Goal: Task Accomplishment & Management: Manage account settings

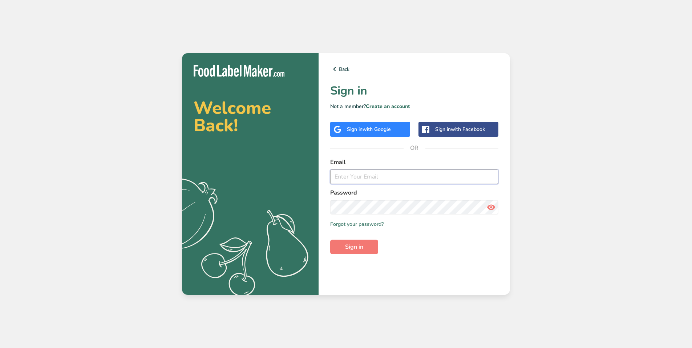
click at [396, 177] on input "email" at bounding box center [414, 176] width 168 height 15
type input "[EMAIL_ADDRESS][DOMAIN_NAME]"
click at [369, 127] on span "with Google" at bounding box center [376, 129] width 28 height 7
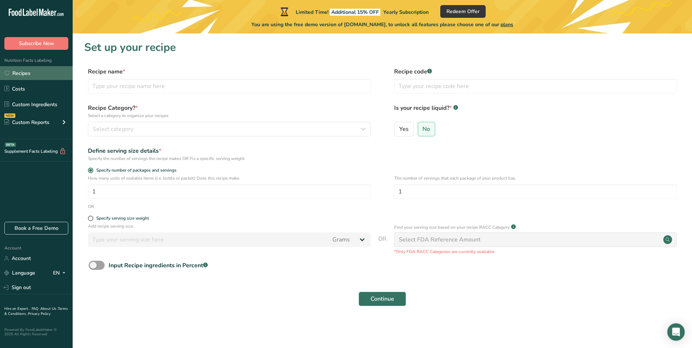
click at [31, 68] on link "Recipes" at bounding box center [36, 73] width 73 height 14
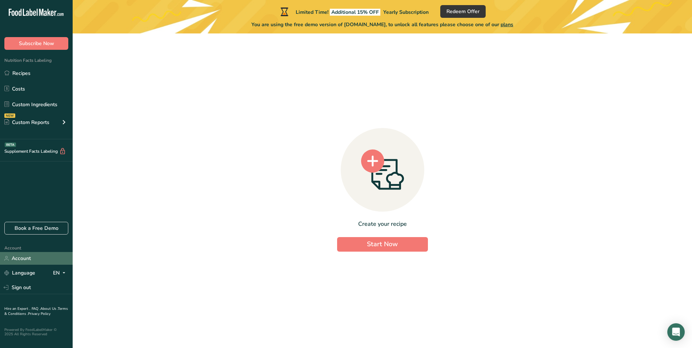
click at [28, 257] on link "Account" at bounding box center [36, 258] width 73 height 13
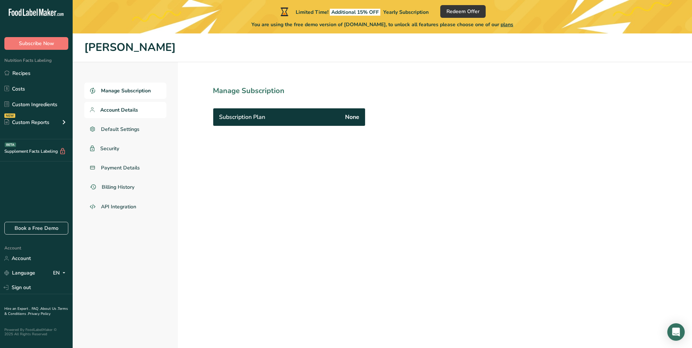
click at [131, 109] on span "Account Details" at bounding box center [119, 110] width 38 height 8
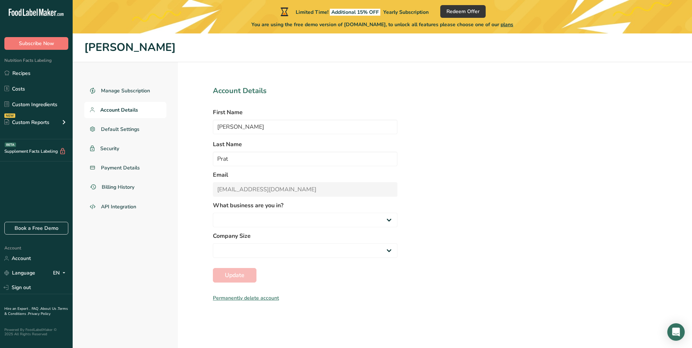
select select "1"
click at [119, 131] on span "Default Settings" at bounding box center [120, 129] width 39 height 8
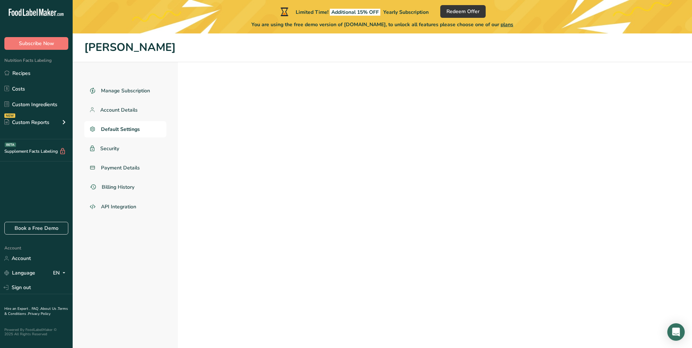
select select "CA"
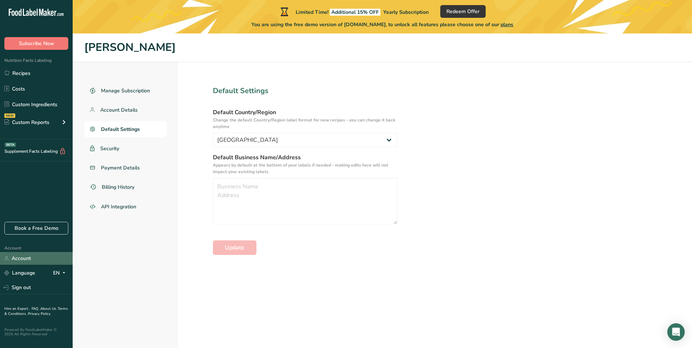
click at [38, 257] on link "Account" at bounding box center [36, 258] width 73 height 13
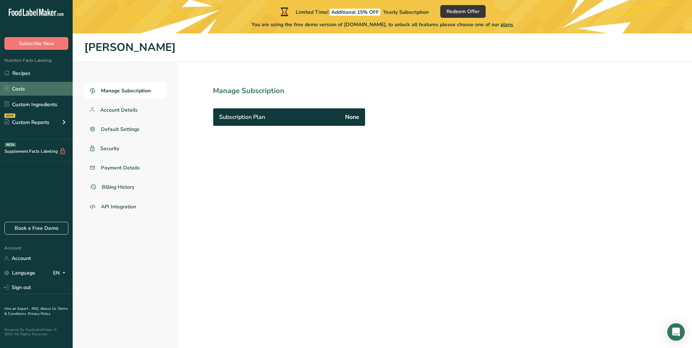
click at [36, 86] on link "Costs" at bounding box center [36, 89] width 73 height 14
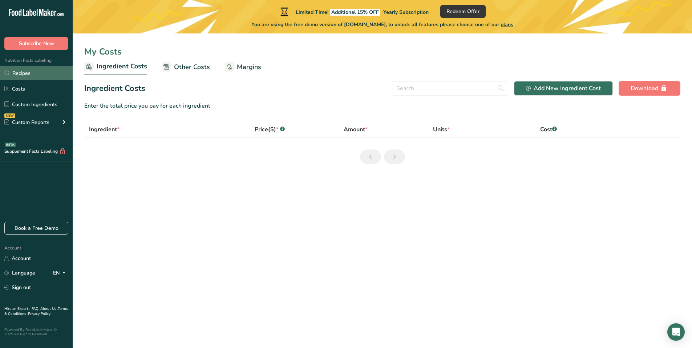
click at [33, 72] on link "Recipes" at bounding box center [36, 73] width 73 height 14
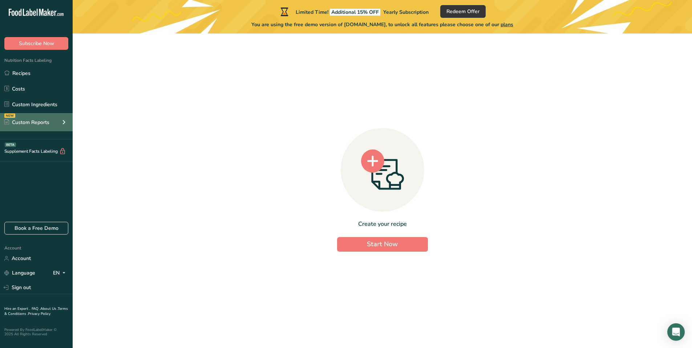
click at [34, 121] on div "Custom Reports" at bounding box center [26, 122] width 45 height 8
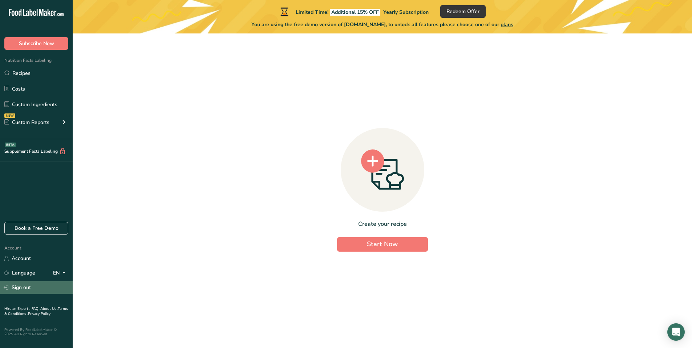
click at [31, 283] on link "Sign out" at bounding box center [36, 287] width 73 height 13
